Goal: Transaction & Acquisition: Purchase product/service

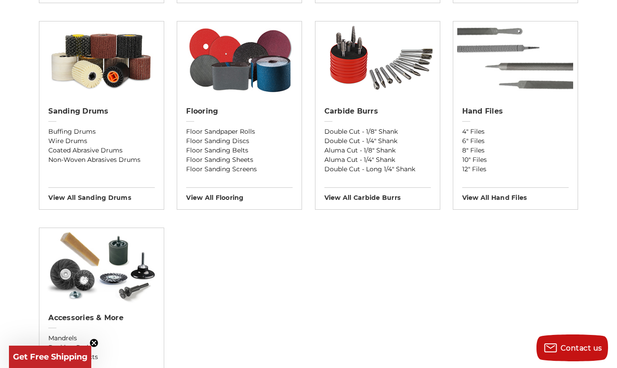
scroll to position [750, 0]
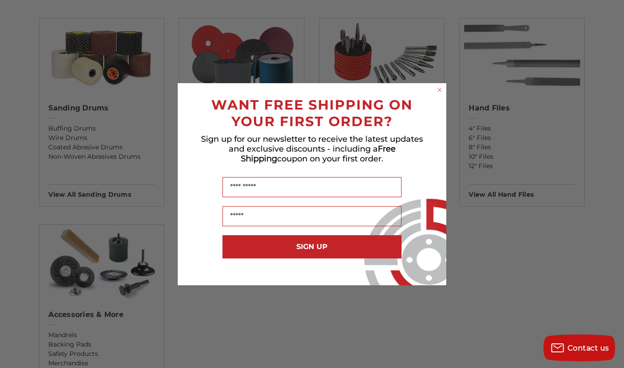
drag, startPoint x: 616, startPoint y: 45, endPoint x: 614, endPoint y: 132, distance: 87.2
click at [442, 87] on circle "Close dialog" at bounding box center [439, 89] width 8 height 8
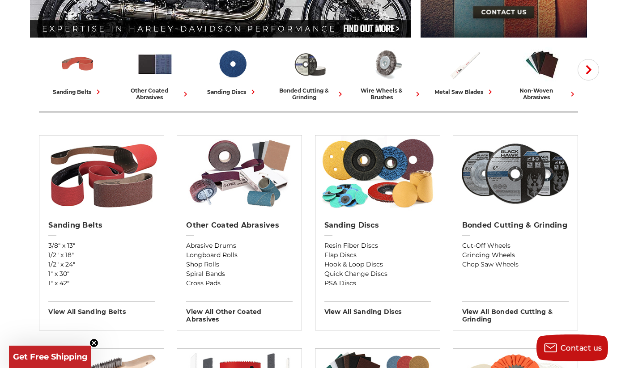
scroll to position [184, 0]
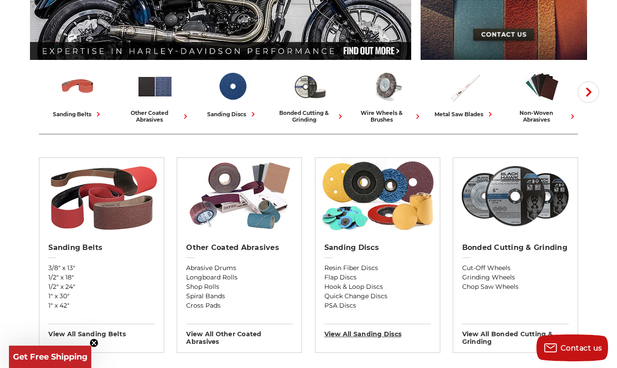
click at [364, 334] on h3 "View All sanding discs" at bounding box center [377, 331] width 106 height 14
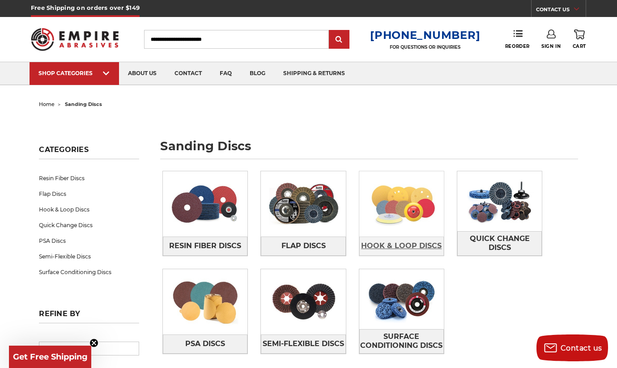
click at [407, 244] on span "Hook & Loop Discs" at bounding box center [401, 245] width 81 height 15
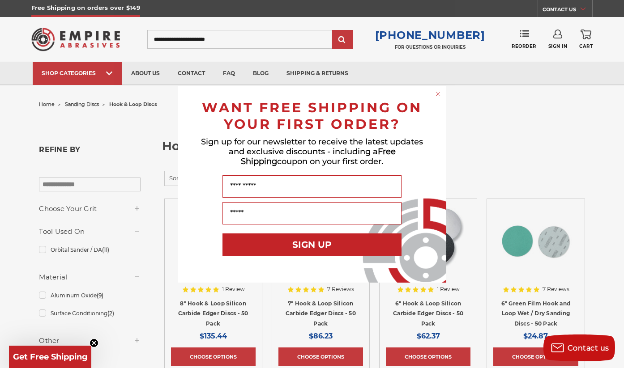
drag, startPoint x: 622, startPoint y: 93, endPoint x: 619, endPoint y: 113, distance: 20.8
click at [616, 113] on div "Close dialog WANT FREE SHIPPING ON YOUR FIRST ORDER? Sign up for our newsletter…" at bounding box center [312, 184] width 624 height 368
drag, startPoint x: 621, startPoint y: 28, endPoint x: 619, endPoint y: 93, distance: 65.3
click at [616, 93] on div "Close dialog WANT FREE SHIPPING ON YOUR FIRST ORDER? Sign up for our newsletter…" at bounding box center [312, 184] width 624 height 368
click at [439, 92] on circle "Close dialog" at bounding box center [438, 93] width 8 height 8
